Goal: Use online tool/utility

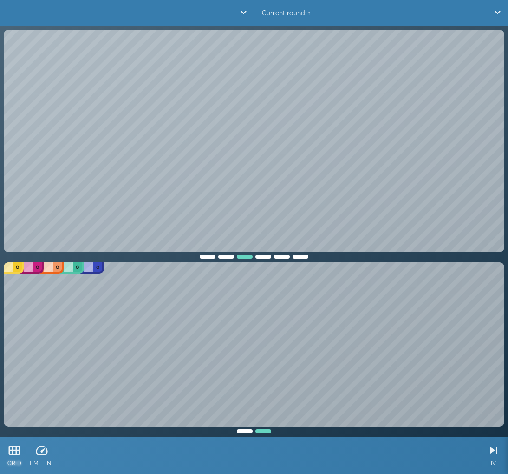
click at [13, 448] on icon at bounding box center [15, 449] width 12 height 9
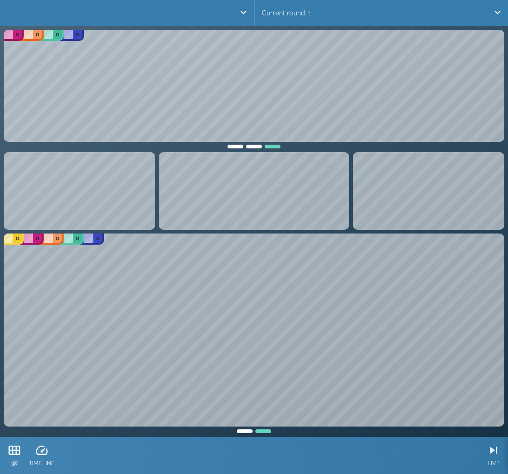
click at [13, 448] on icon at bounding box center [15, 449] width 12 height 9
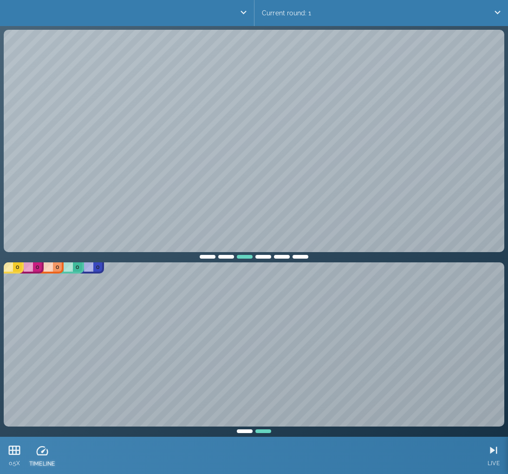
click at [42, 454] on icon at bounding box center [42, 450] width 12 height 9
click at [251, 456] on icon at bounding box center [249, 450] width 14 height 14
click at [287, 447] on div at bounding box center [278, 450] width 29 height 14
click at [43, 451] on icon at bounding box center [42, 449] width 12 height 9
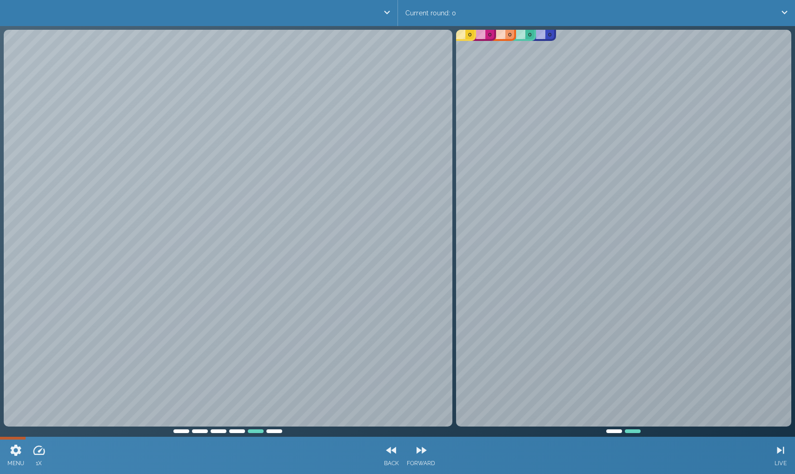
click at [446, 10] on div "Current round: 0" at bounding box center [596, 13] width 397 height 26
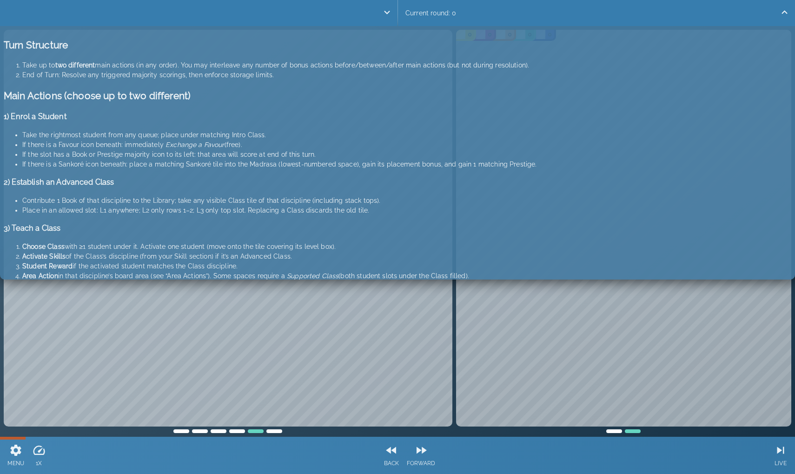
click at [446, 10] on div "Current round: 0" at bounding box center [596, 13] width 397 height 26
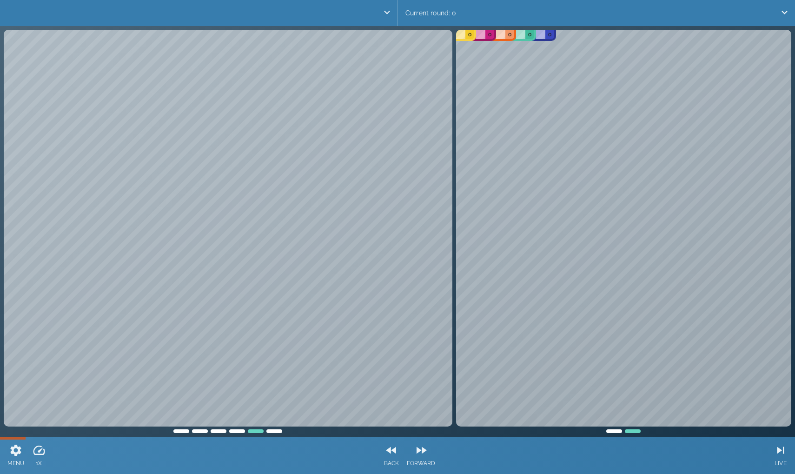
click at [446, 10] on div "Current round: 0" at bounding box center [596, 13] width 397 height 26
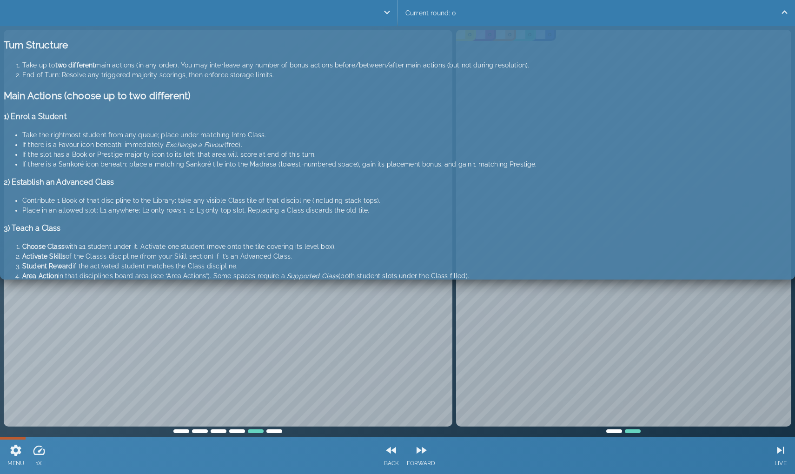
click at [446, 10] on div "Current round: 0" at bounding box center [596, 13] width 397 height 26
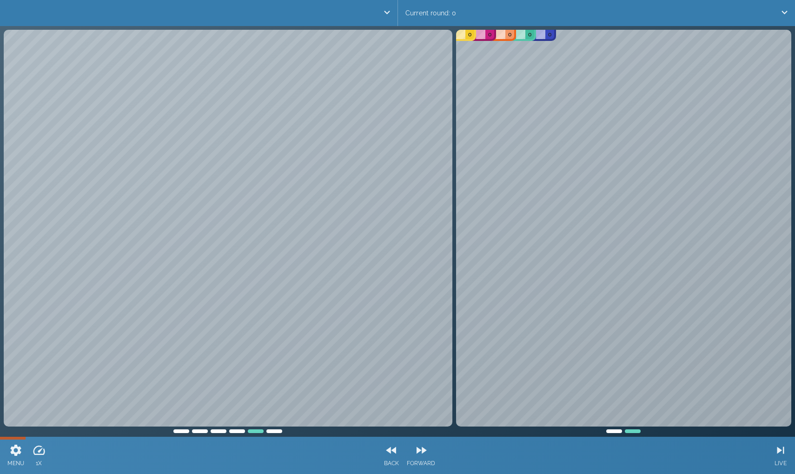
click at [238, 431] on div at bounding box center [237, 429] width 19 height 7
click at [221, 433] on div "0 0 0 0" at bounding box center [228, 231] width 452 height 407
click at [217, 428] on div at bounding box center [218, 429] width 19 height 7
